Goal: Information Seeking & Learning: Learn about a topic

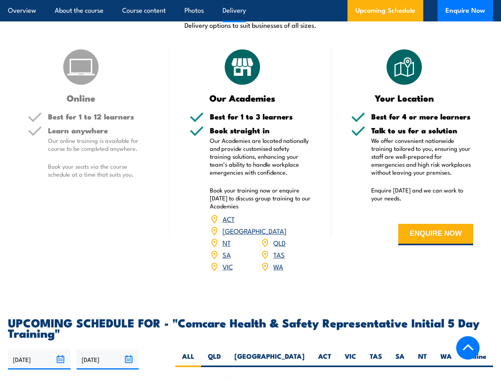
click at [250, 0] on article "Overview About the course Course content Photos Delivery Upcoming Schedule Enqu…" at bounding box center [250, 10] width 485 height 21
click at [39, 349] on input "[DATE]" at bounding box center [39, 359] width 63 height 20
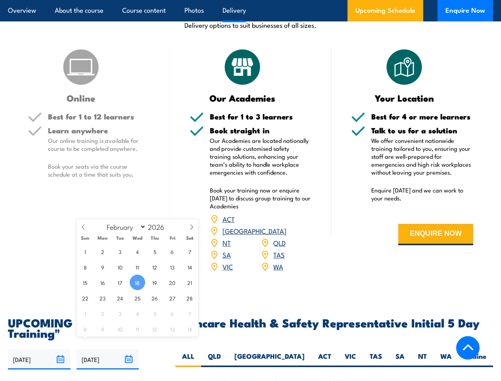
click at [108, 349] on input "[DATE]" at bounding box center [108, 359] width 63 height 20
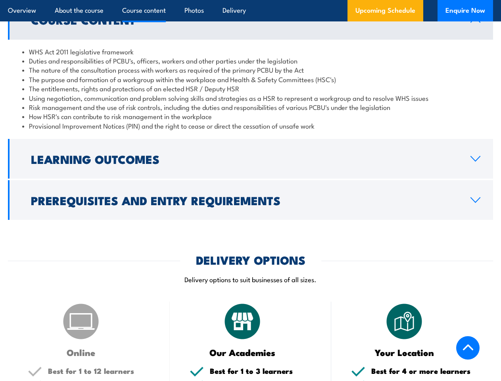
click at [250, 0] on article "Overview About the course Course content Photos Delivery Upcoming Schedule Enqu…" at bounding box center [250, 10] width 485 height 21
click at [250, 159] on h2 "Learning Outcomes" at bounding box center [244, 159] width 427 height 10
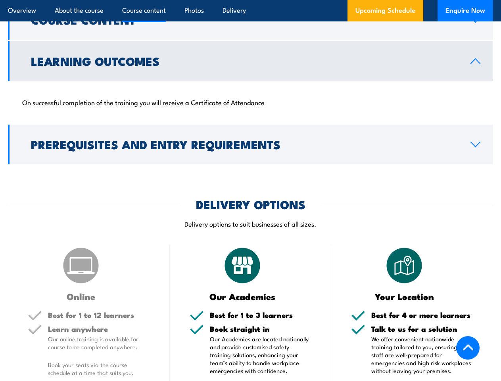
click at [250, 200] on h2 "DELIVERY OPTIONS" at bounding box center [250, 204] width 109 height 10
